Goal: Information Seeking & Learning: Learn about a topic

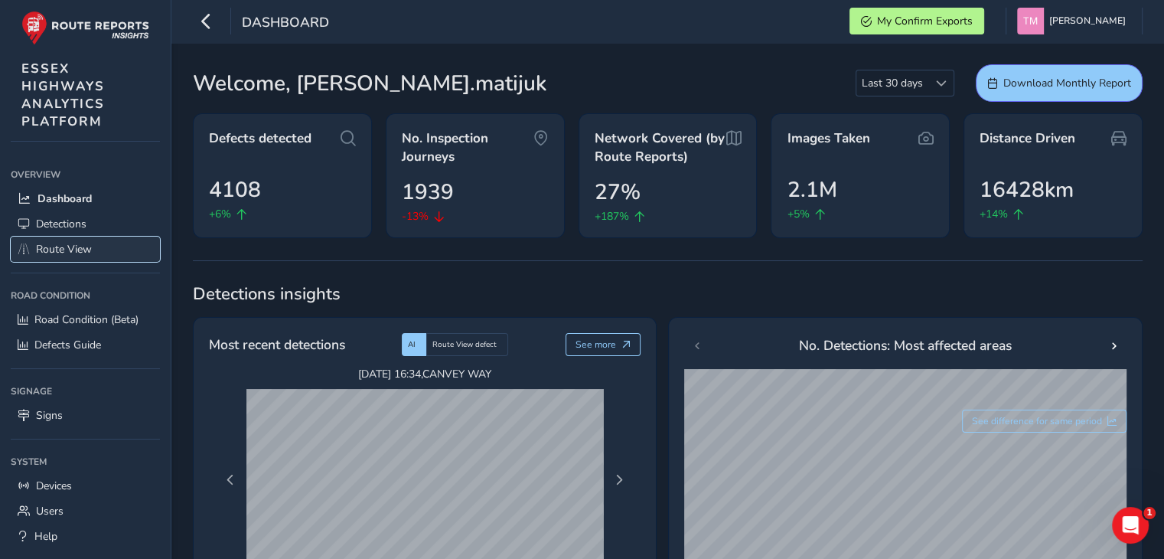
click at [55, 248] on span "Route View" at bounding box center [64, 249] width 56 height 15
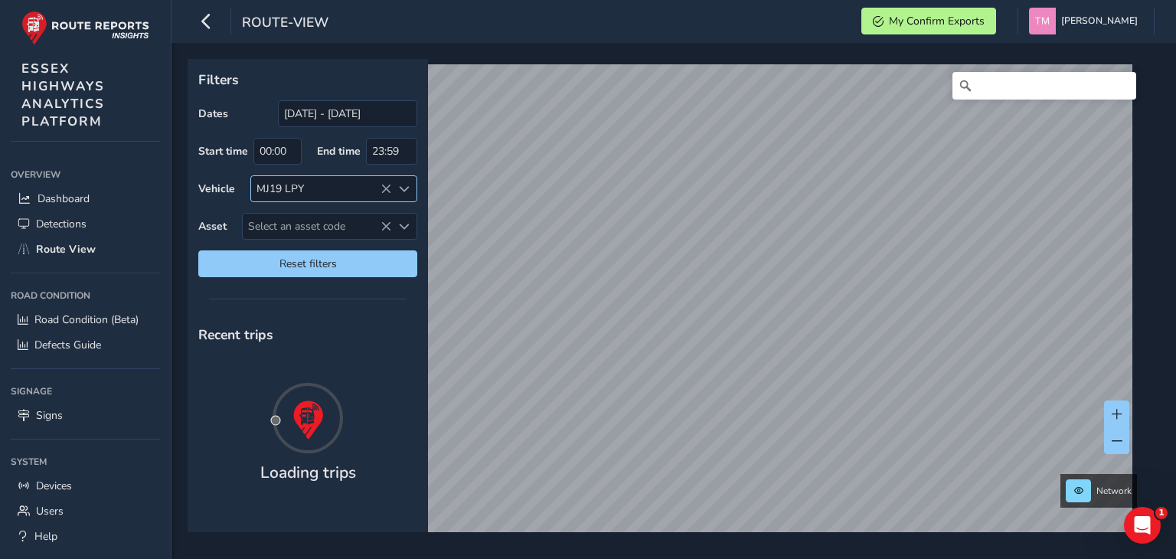
click at [387, 187] on icon at bounding box center [385, 189] width 11 height 11
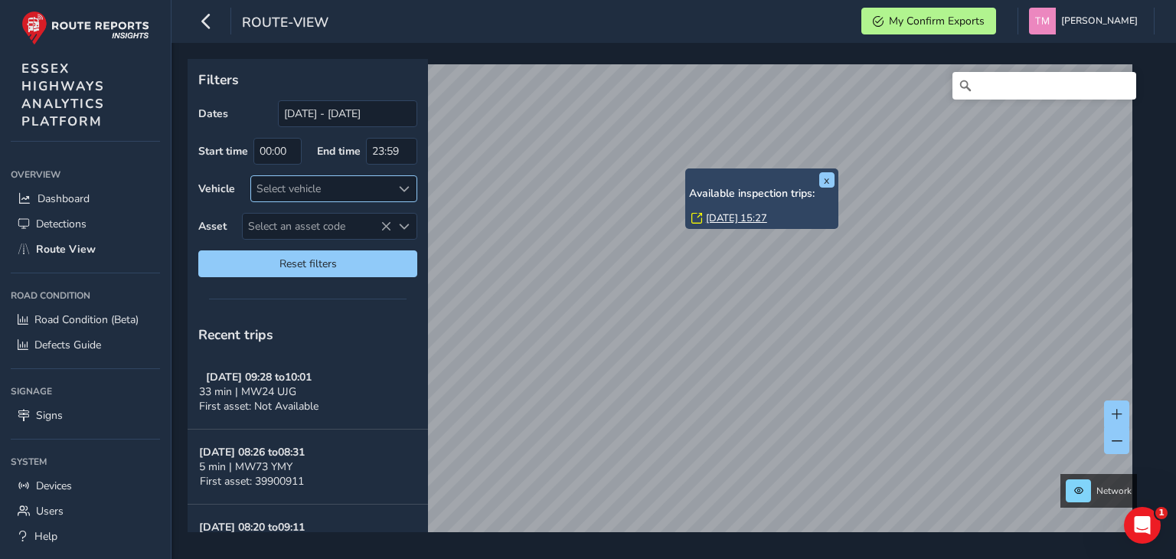
click at [713, 210] on div "Available inspection trips: [GEOGRAPHIC_DATA][DATE] 15:27" at bounding box center [761, 208] width 145 height 40
click at [713, 214] on link "[DATE] 15:27" at bounding box center [736, 218] width 61 height 14
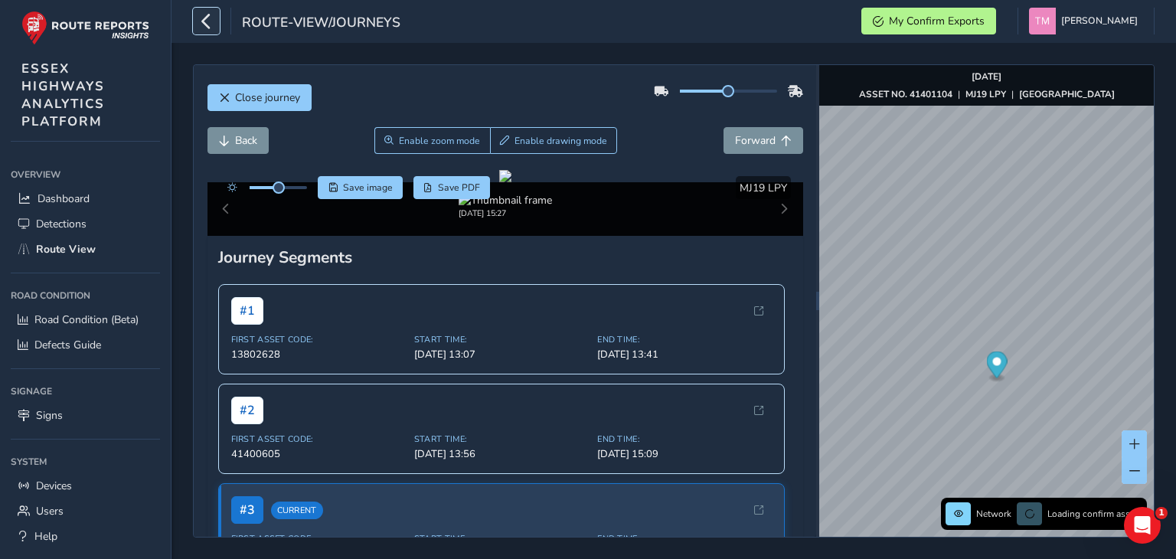
click at [202, 19] on icon "button" at bounding box center [206, 21] width 16 height 27
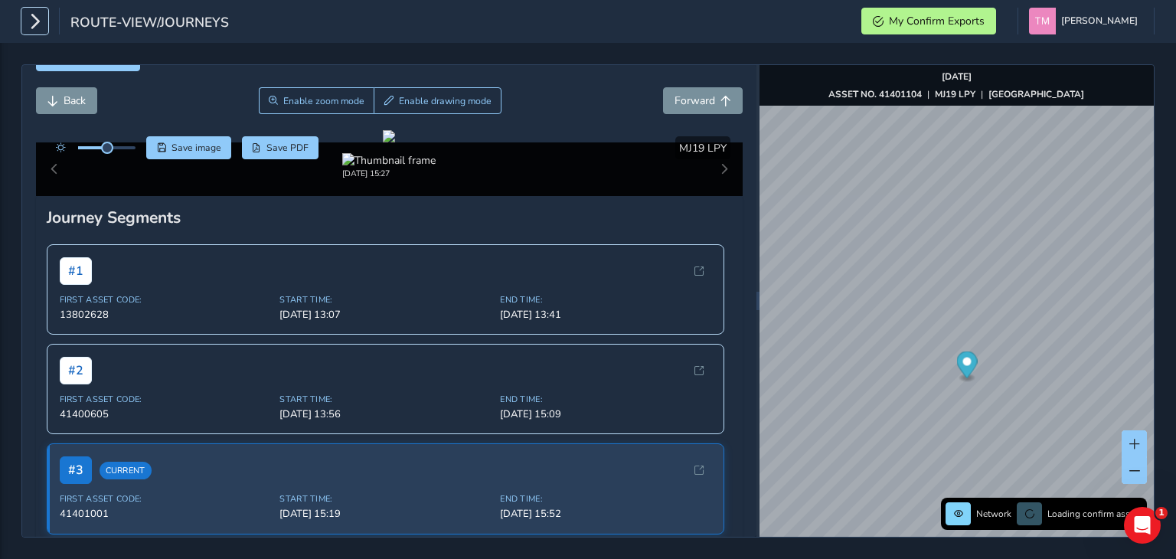
scroll to position [77, 0]
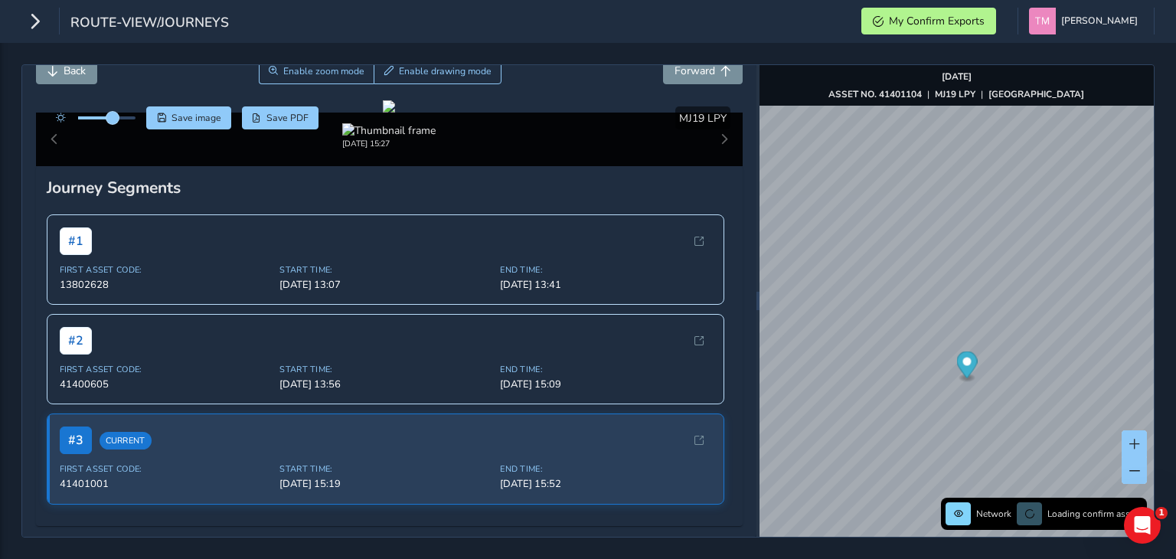
click at [113, 112] on span at bounding box center [112, 118] width 12 height 12
click at [395, 113] on div at bounding box center [389, 106] width 12 height 12
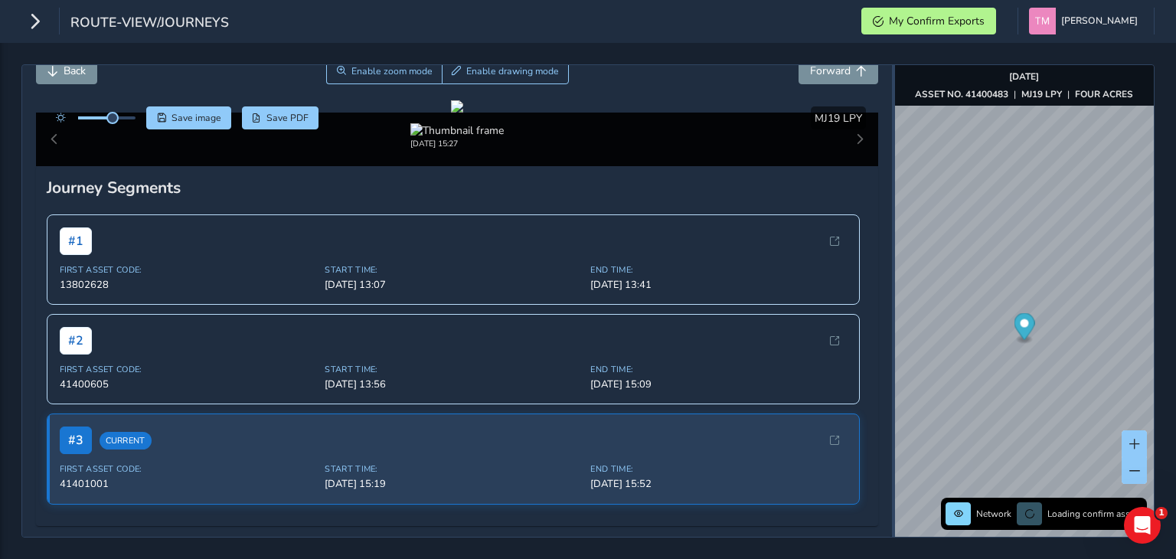
drag, startPoint x: 756, startPoint y: 188, endPoint x: 892, endPoint y: 185, distance: 135.5
click at [892, 185] on div at bounding box center [893, 300] width 3 height 471
drag, startPoint x: 116, startPoint y: 109, endPoint x: 129, endPoint y: 115, distance: 13.4
click at [129, 115] on span at bounding box center [128, 118] width 12 height 12
click at [463, 113] on div at bounding box center [457, 106] width 12 height 12
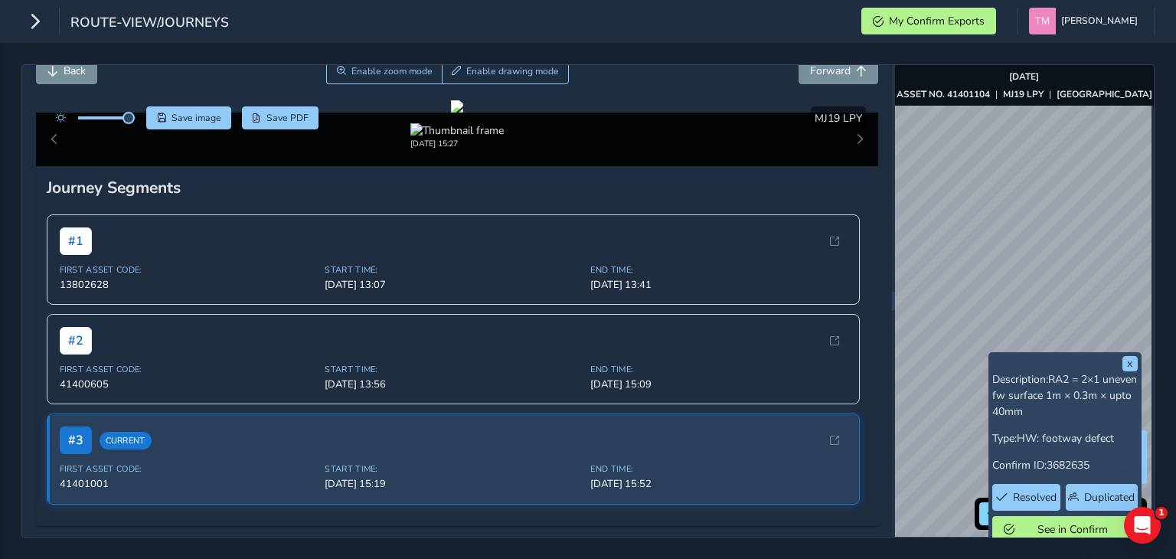
click at [1075, 365] on div "x Description: RA2 = 2×1 uneven fw surface 1m × 0.3m × upto 40mm Type: HW: foot…" at bounding box center [1024, 300] width 259 height 471
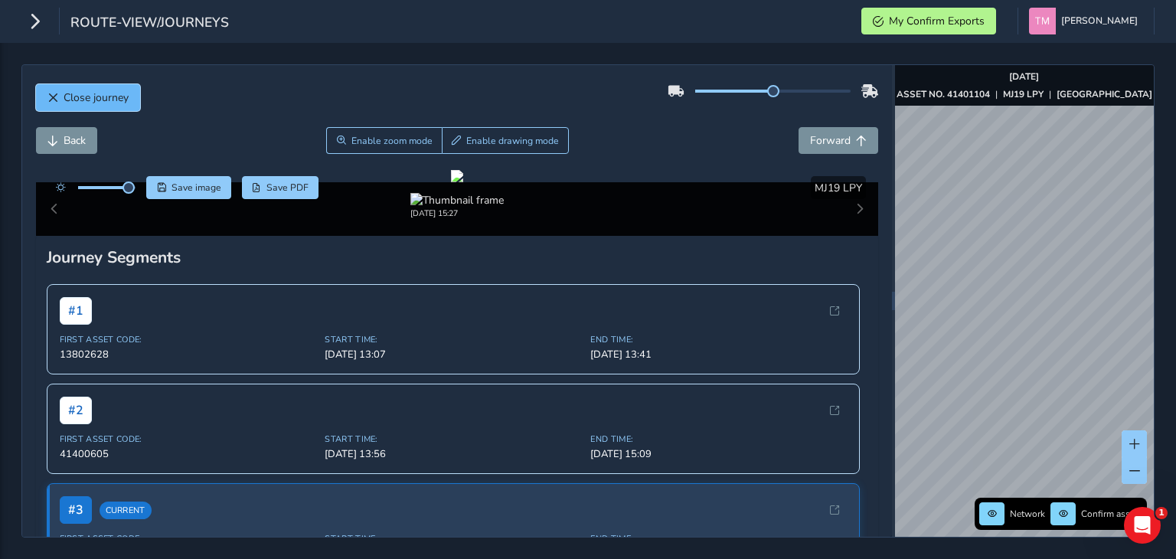
click at [60, 93] on button "Close journey" at bounding box center [88, 97] width 104 height 27
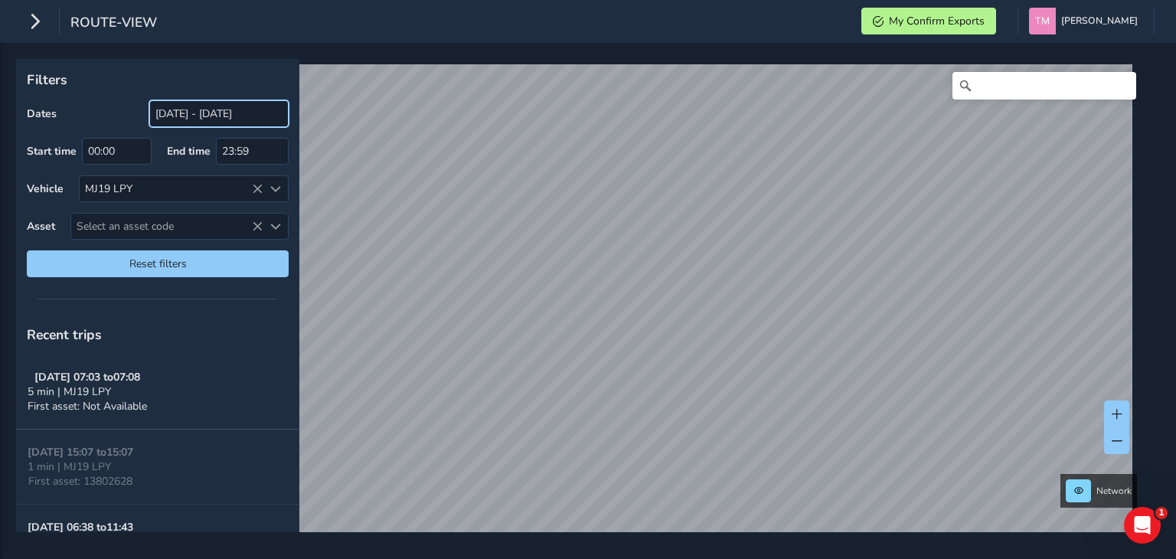
click at [201, 109] on input "[DATE] - [DATE]" at bounding box center [218, 113] width 139 height 27
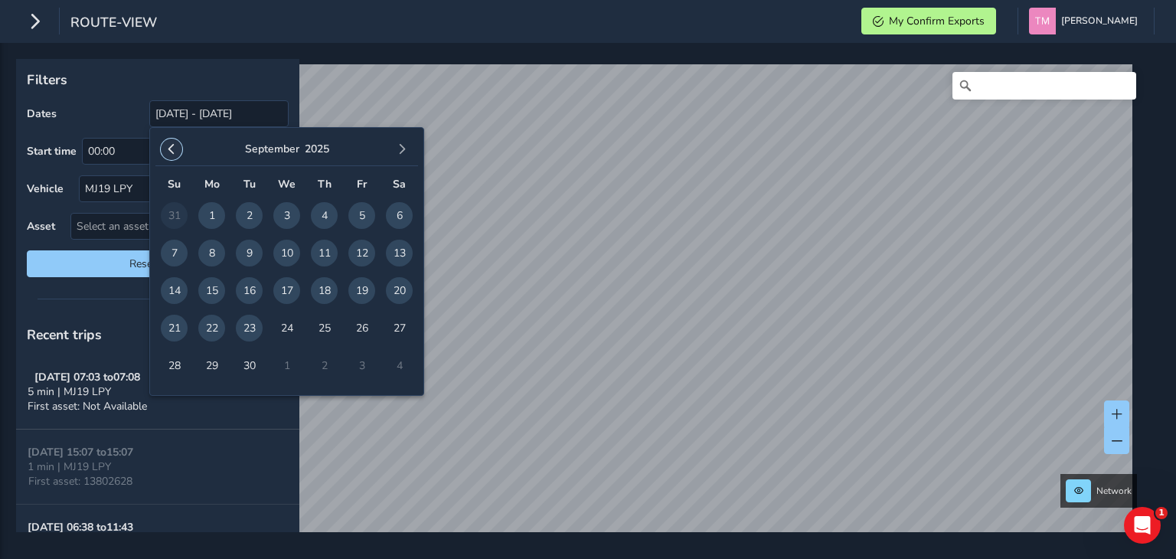
click at [170, 154] on span "button" at bounding box center [171, 149] width 11 height 11
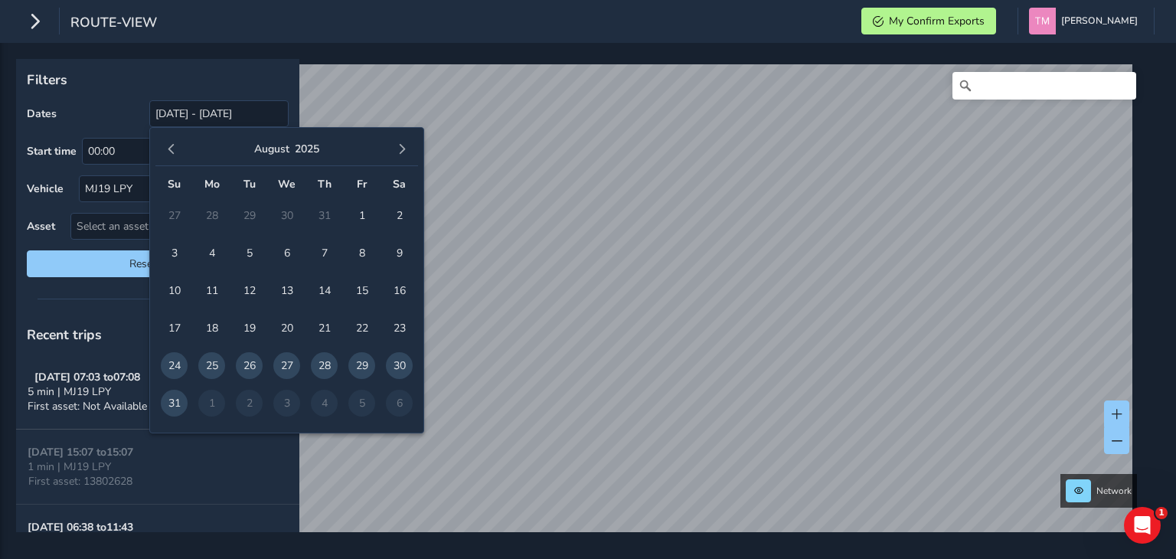
click at [170, 154] on span "button" at bounding box center [171, 149] width 11 height 11
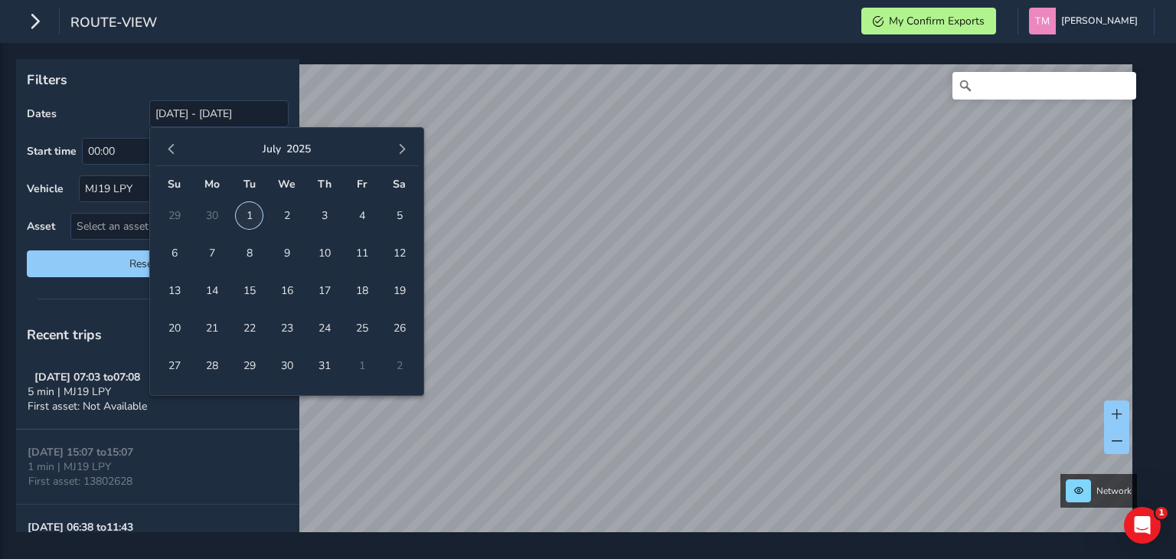
click at [246, 214] on span "1" at bounding box center [249, 215] width 27 height 27
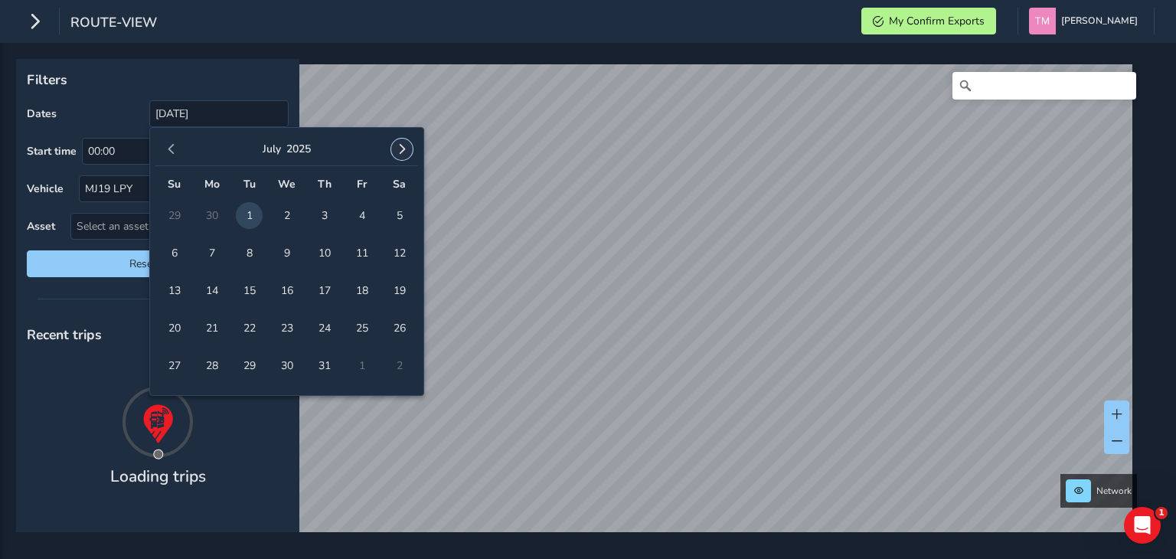
click at [394, 152] on button "button" at bounding box center [401, 149] width 21 height 21
click at [243, 329] on span "23" at bounding box center [249, 328] width 27 height 27
type input "[DATE] - [DATE]"
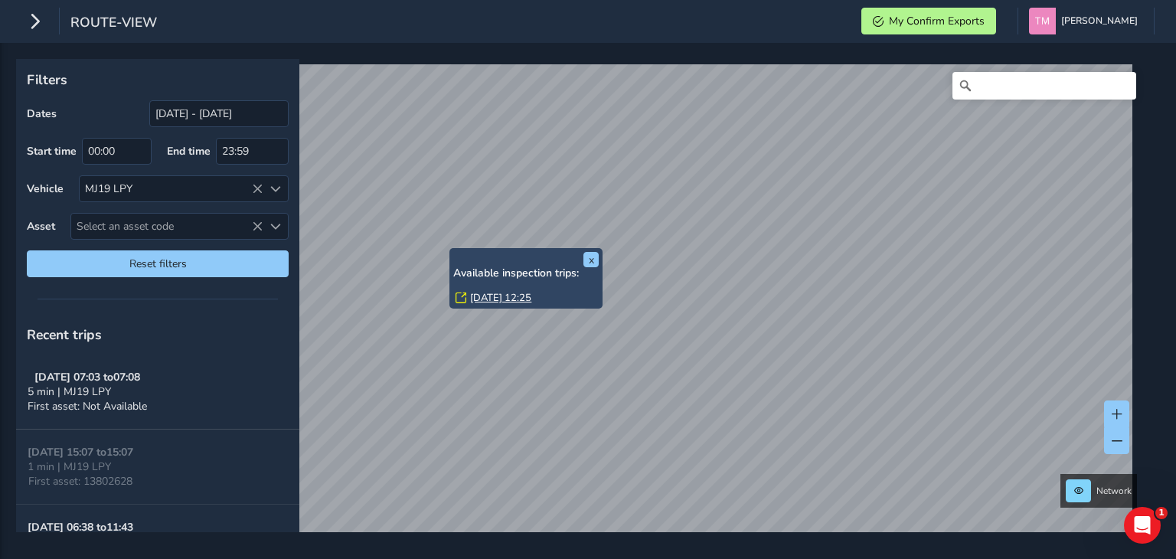
click at [490, 294] on link "[DATE] 12:25" at bounding box center [500, 298] width 61 height 14
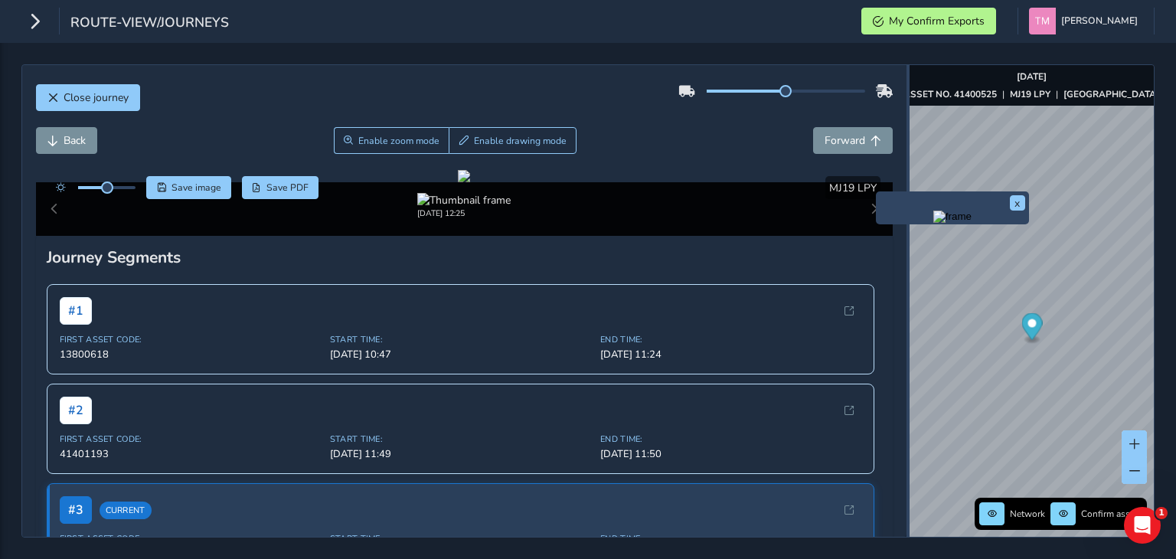
drag, startPoint x: 758, startPoint y: 192, endPoint x: 908, endPoint y: 194, distance: 150.0
click at [908, 194] on div "Close journey Back Enable zoom mode Enable drawing mode Forward Click and Drag …" at bounding box center [587, 300] width 1133 height 473
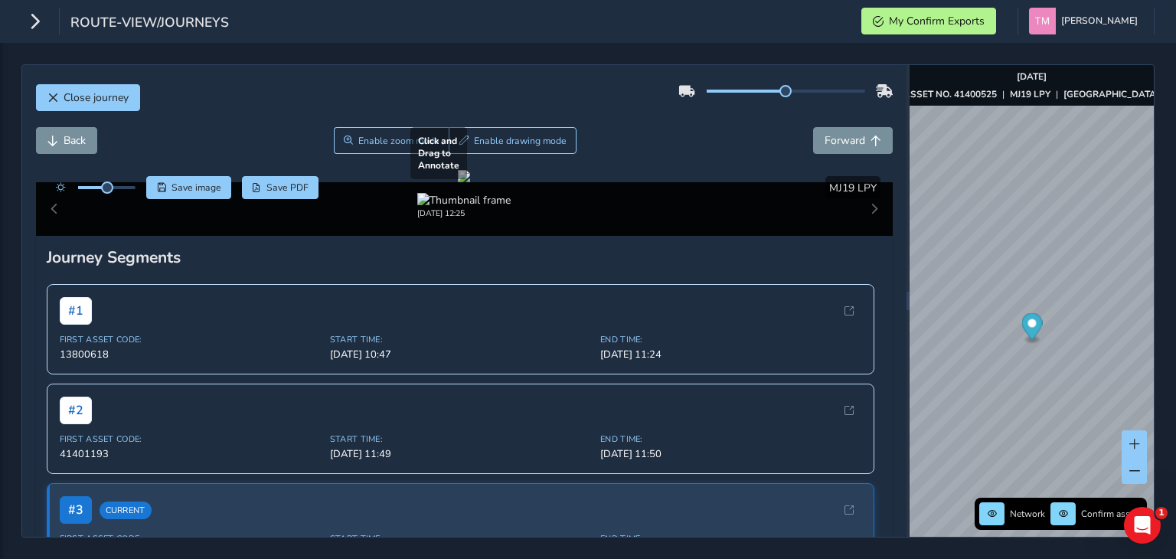
click at [470, 182] on div at bounding box center [464, 176] width 12 height 12
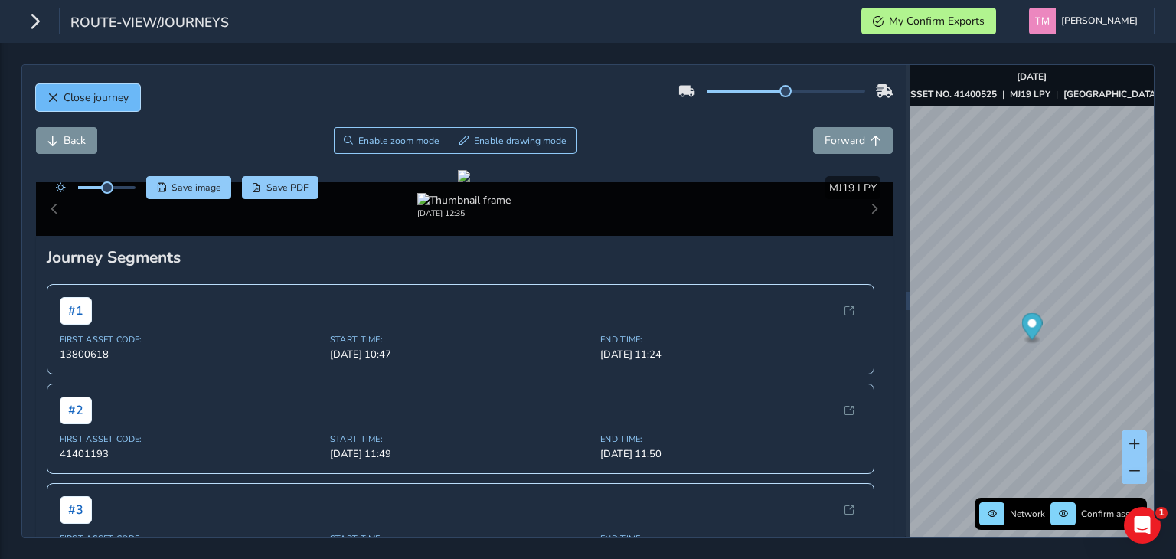
click at [66, 90] on span "Close journey" at bounding box center [96, 97] width 65 height 15
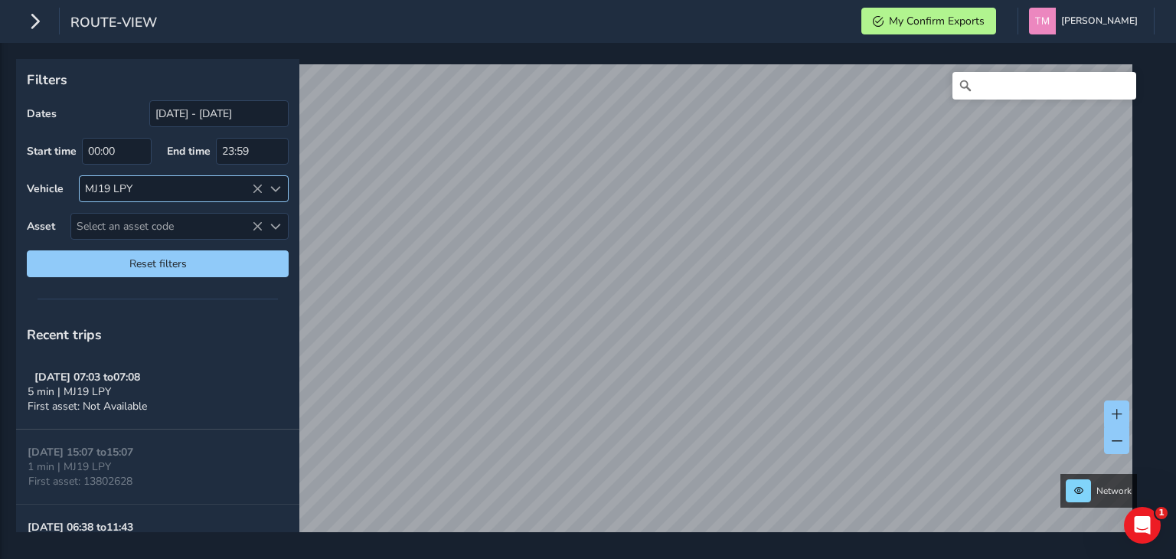
click at [261, 191] on icon at bounding box center [257, 189] width 11 height 11
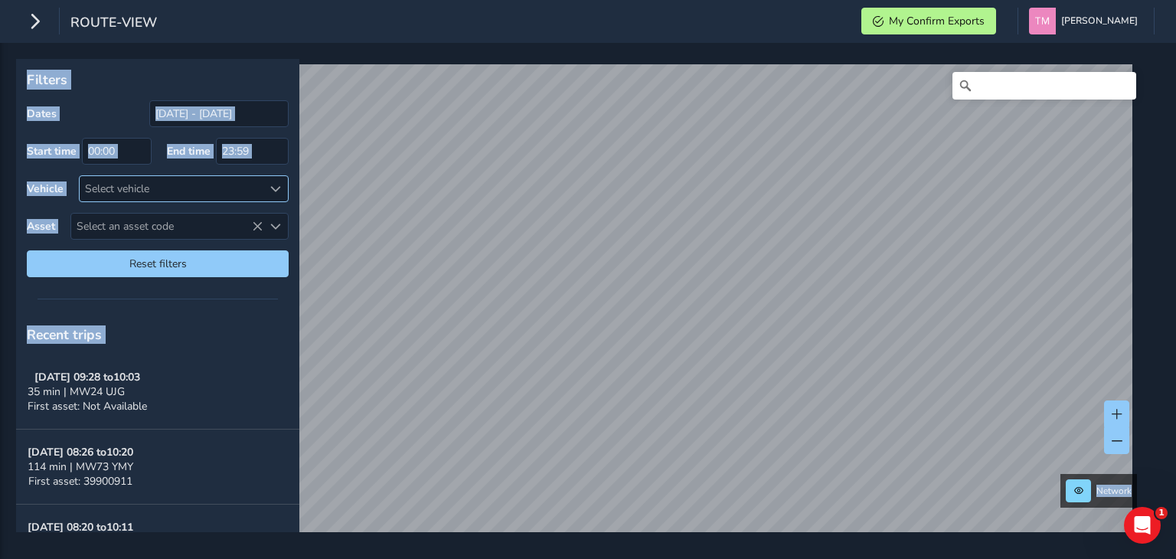
click at [150, 292] on div at bounding box center [157, 298] width 283 height 21
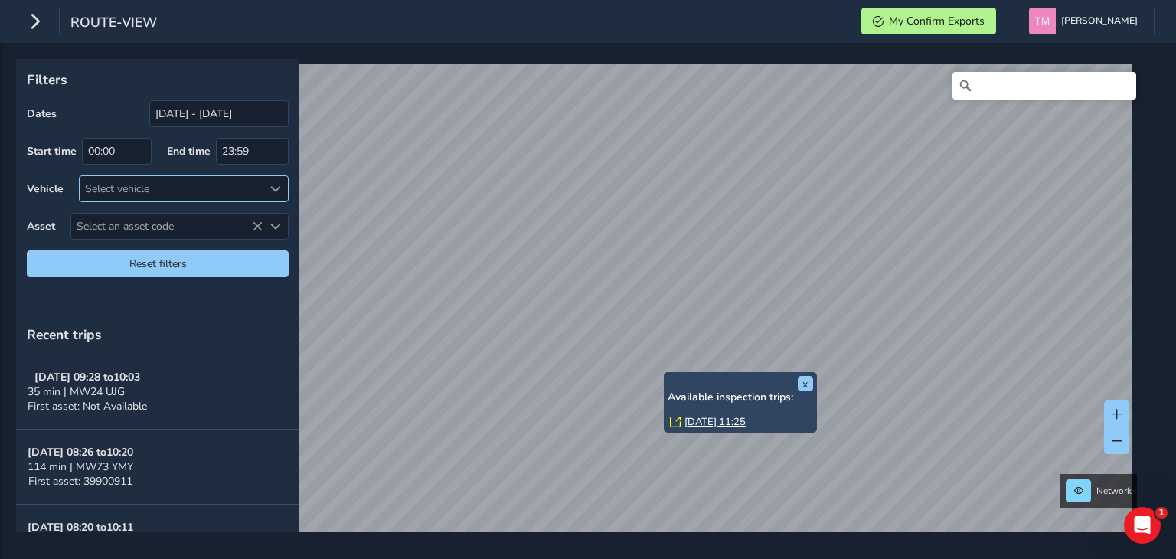
click at [723, 420] on link "[DATE] 11:25" at bounding box center [714, 422] width 61 height 14
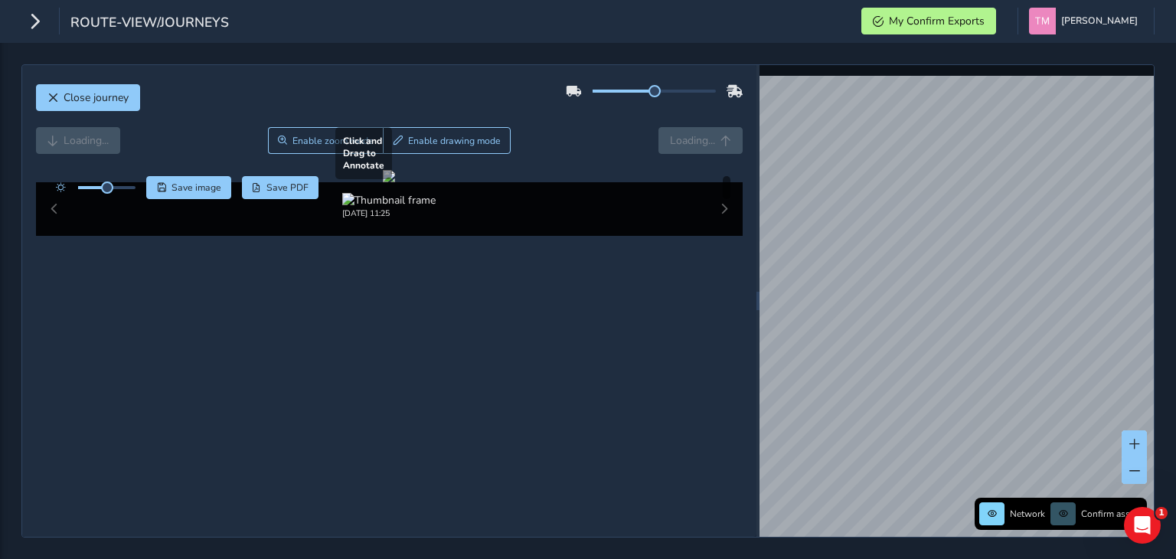
click at [395, 182] on div at bounding box center [389, 176] width 12 height 12
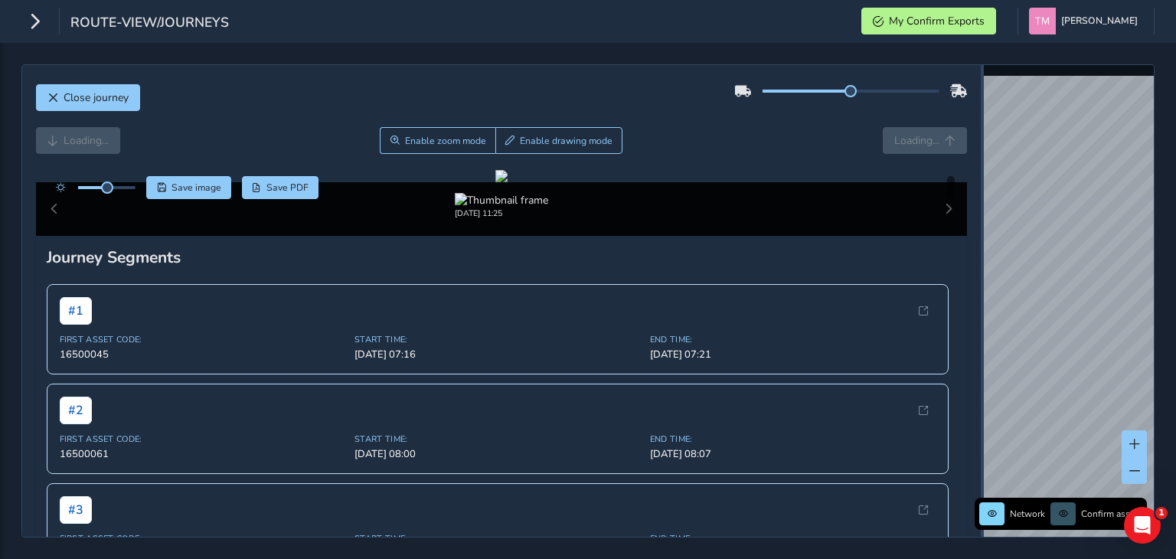
click at [1016, 272] on div "Close journey Loading... Enable zoom mode Enable drawing mode Loading... Click …" at bounding box center [587, 300] width 1133 height 473
click at [507, 182] on div at bounding box center [501, 176] width 12 height 12
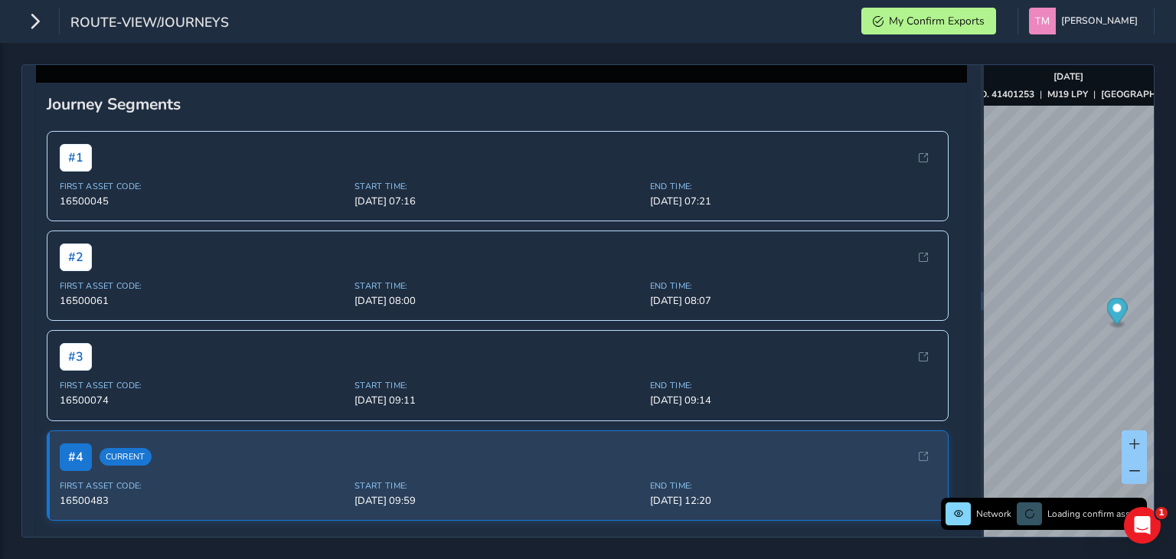
scroll to position [77, 0]
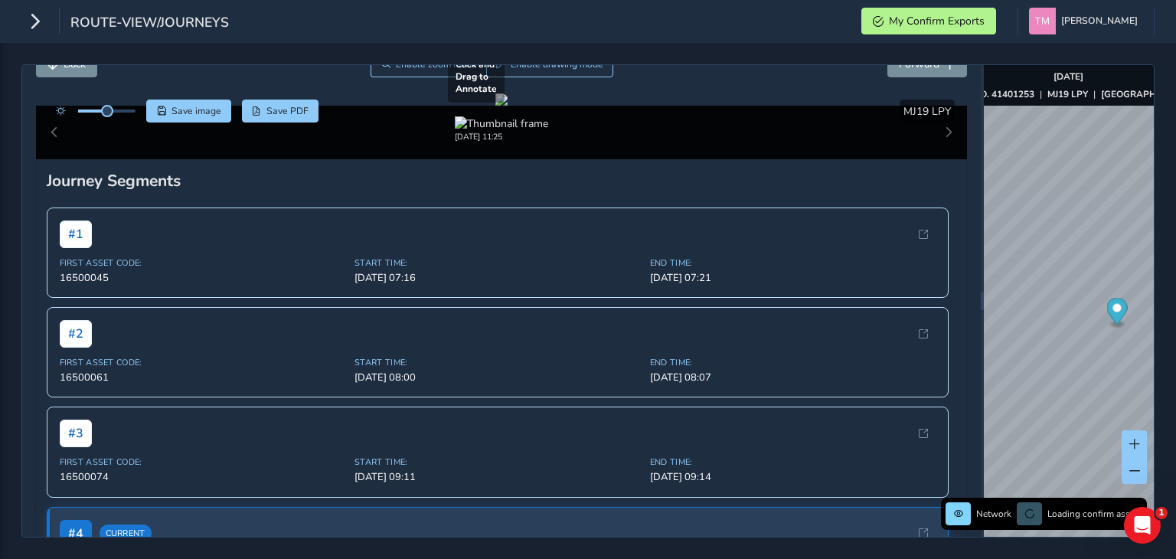
click at [507, 106] on div at bounding box center [501, 99] width 12 height 12
